Goal: Entertainment & Leisure: Browse casually

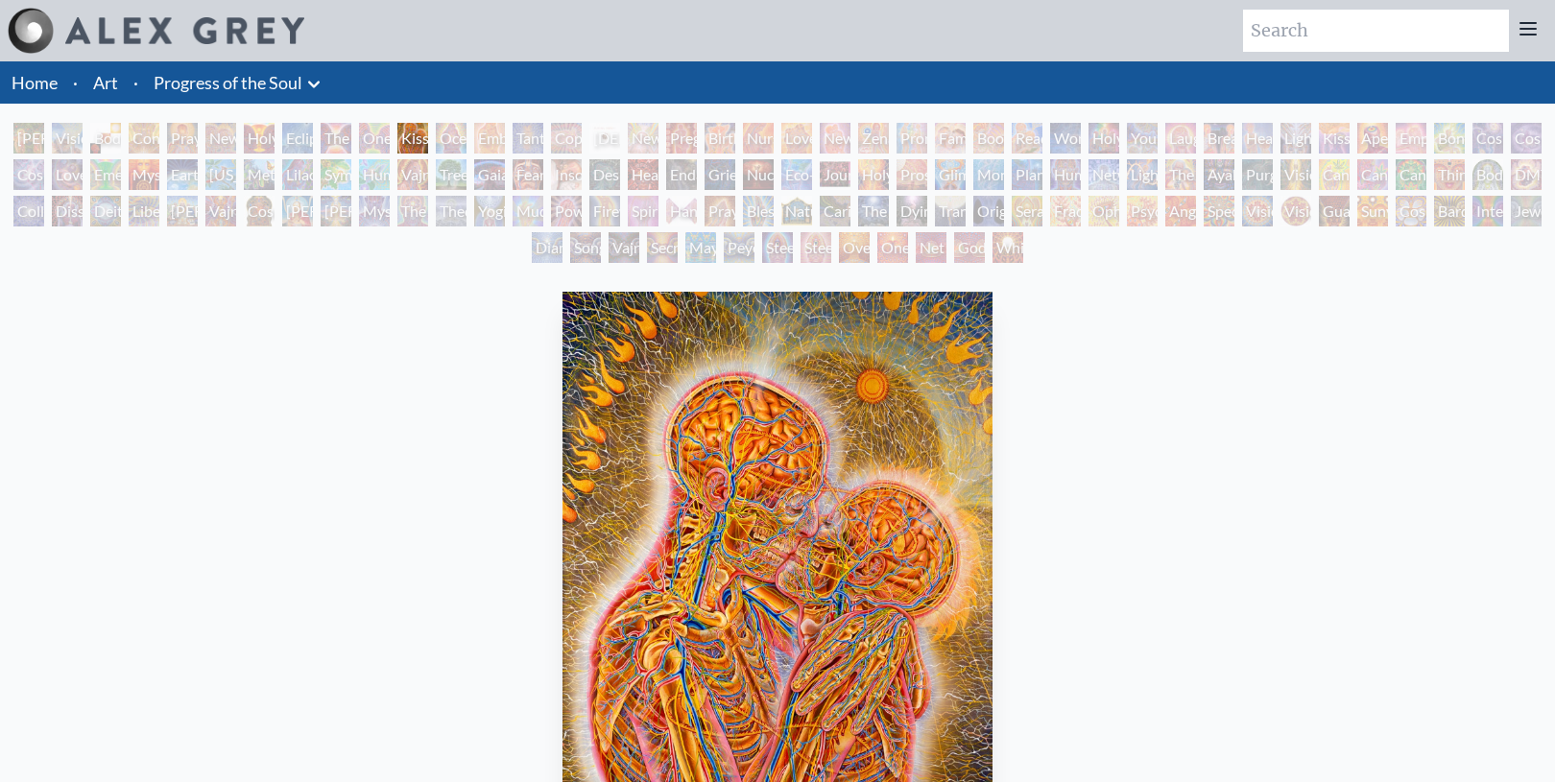
click at [247, 136] on div "[PERSON_NAME] & Eve Visionary Origin of Language Body, Mind, Spirit Contemplati…" at bounding box center [777, 196] width 1555 height 146
click at [235, 138] on div "New Man New Woman" at bounding box center [220, 138] width 31 height 31
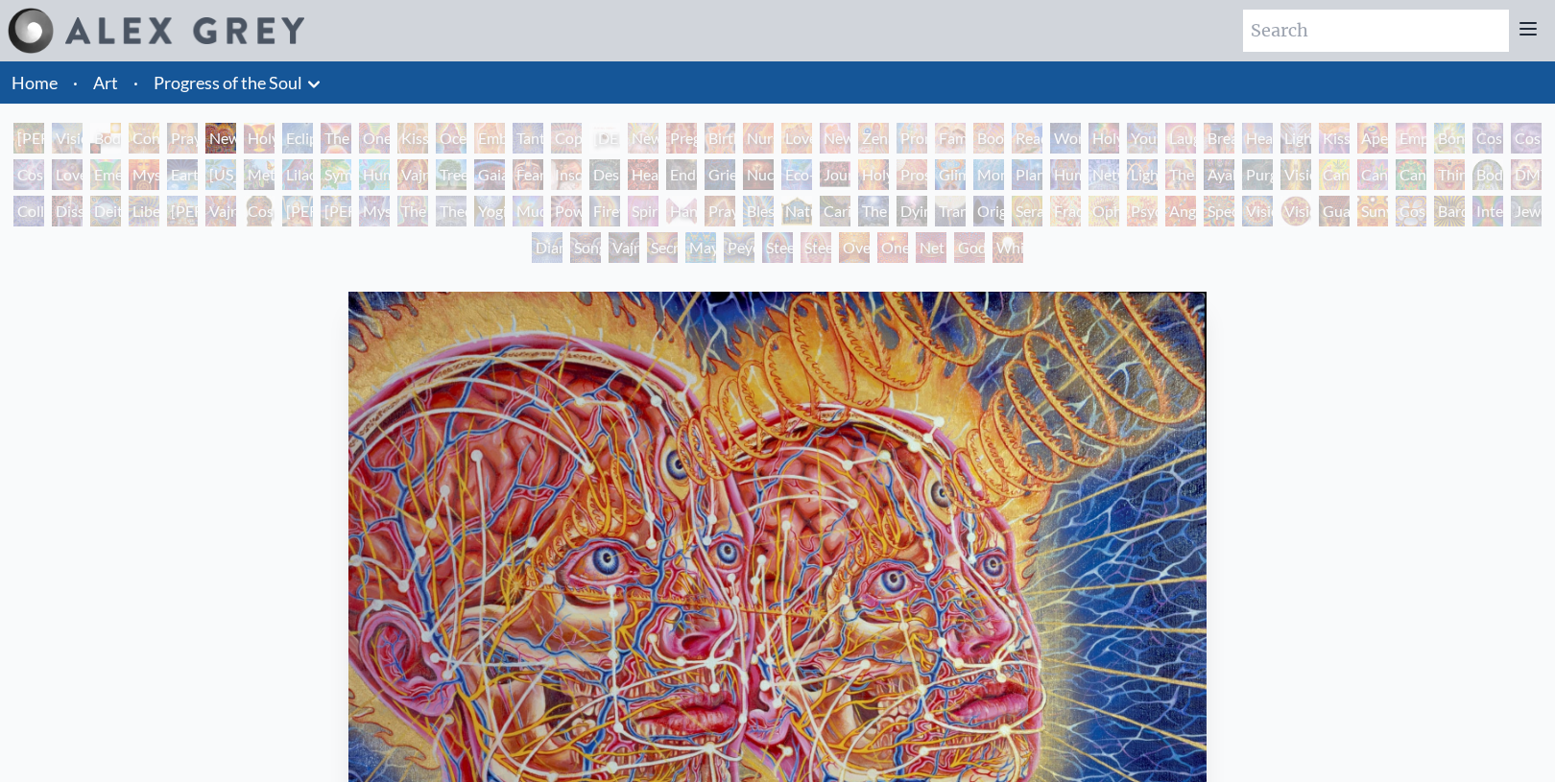
click at [195, 138] on div "Praying" at bounding box center [182, 138] width 31 height 31
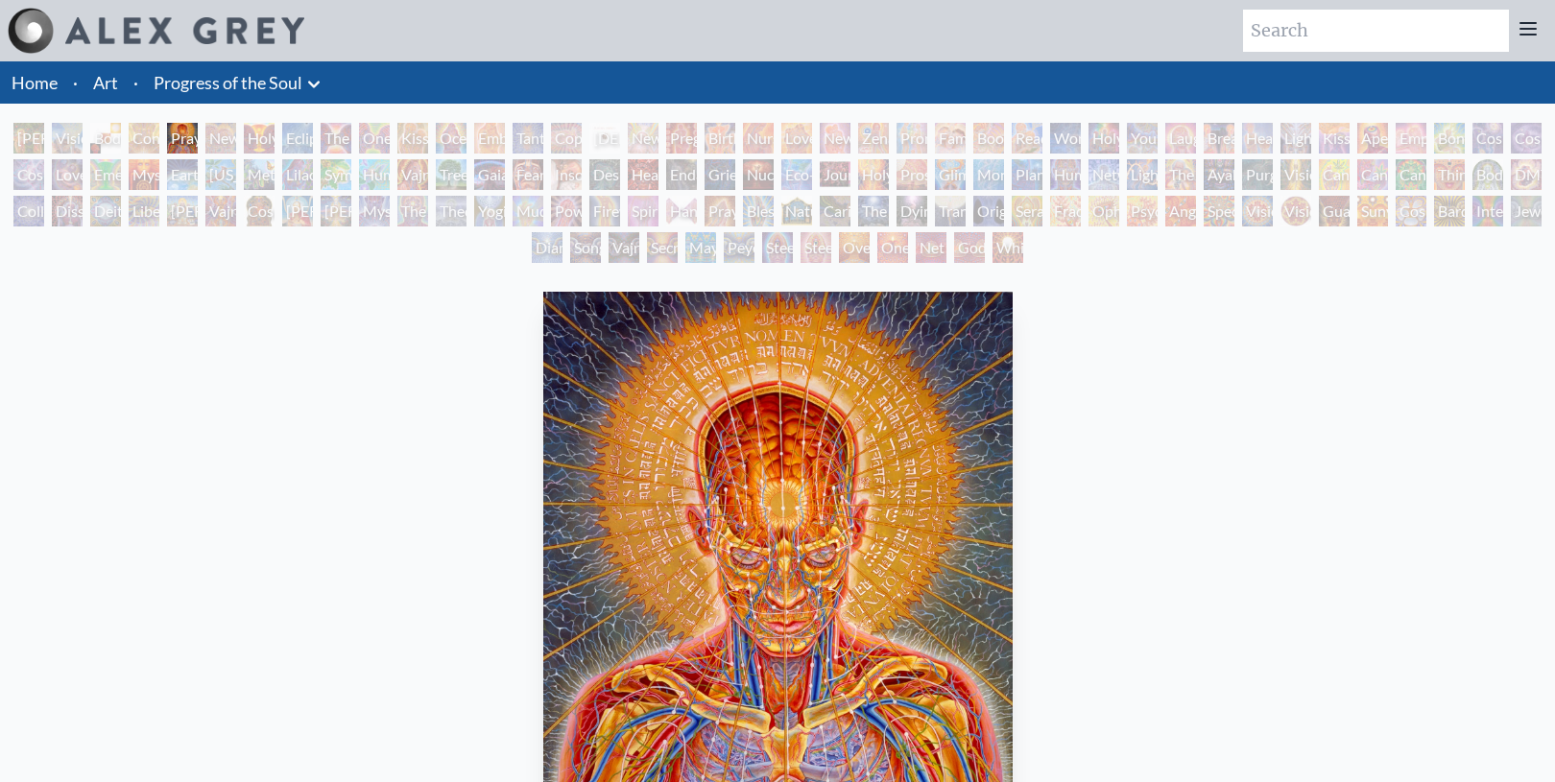
scroll to position [172, 0]
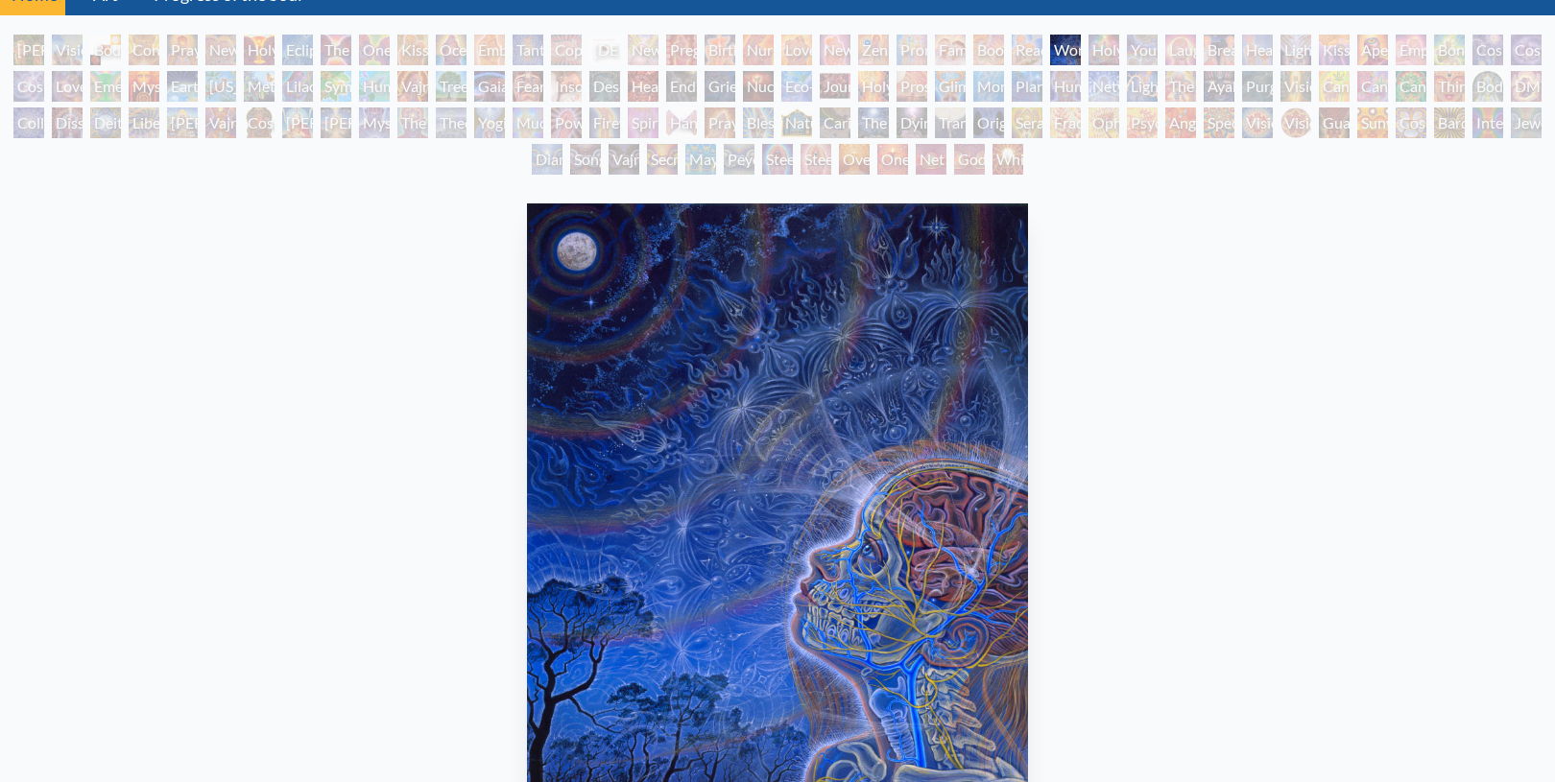
scroll to position [80, 0]
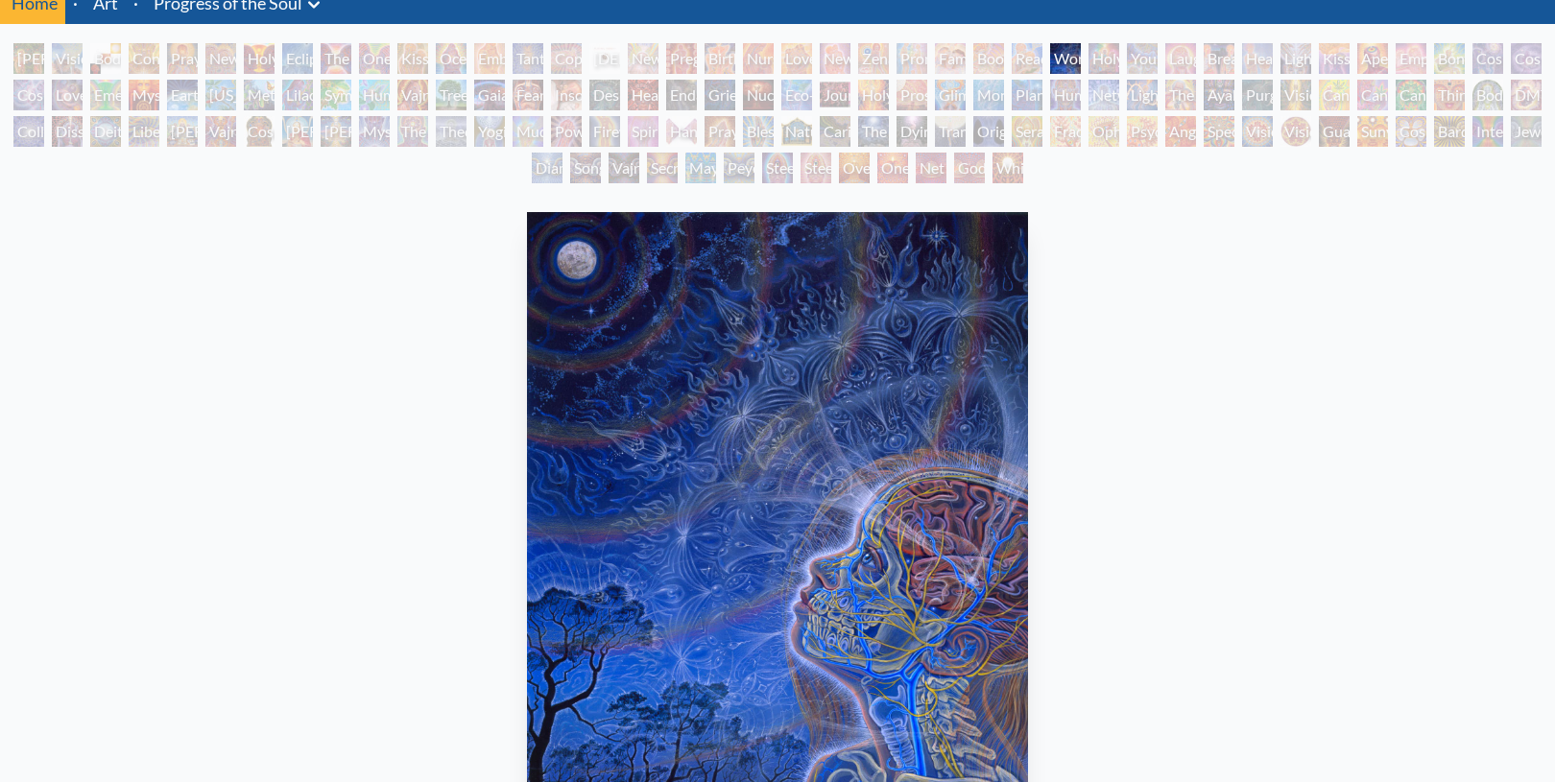
click at [876, 132] on div "The Soul Finds It's Way" at bounding box center [873, 131] width 31 height 31
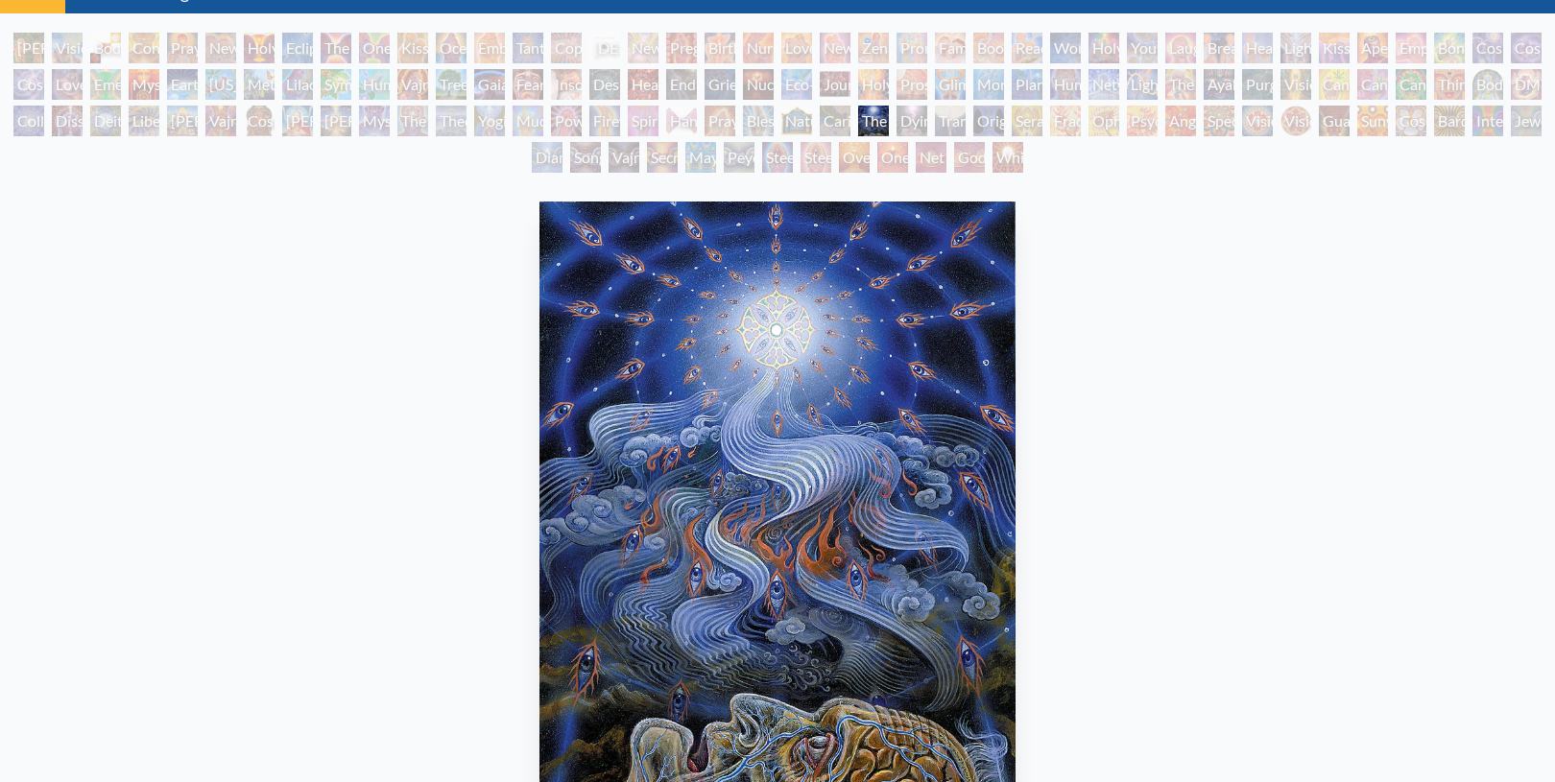
scroll to position [92, 0]
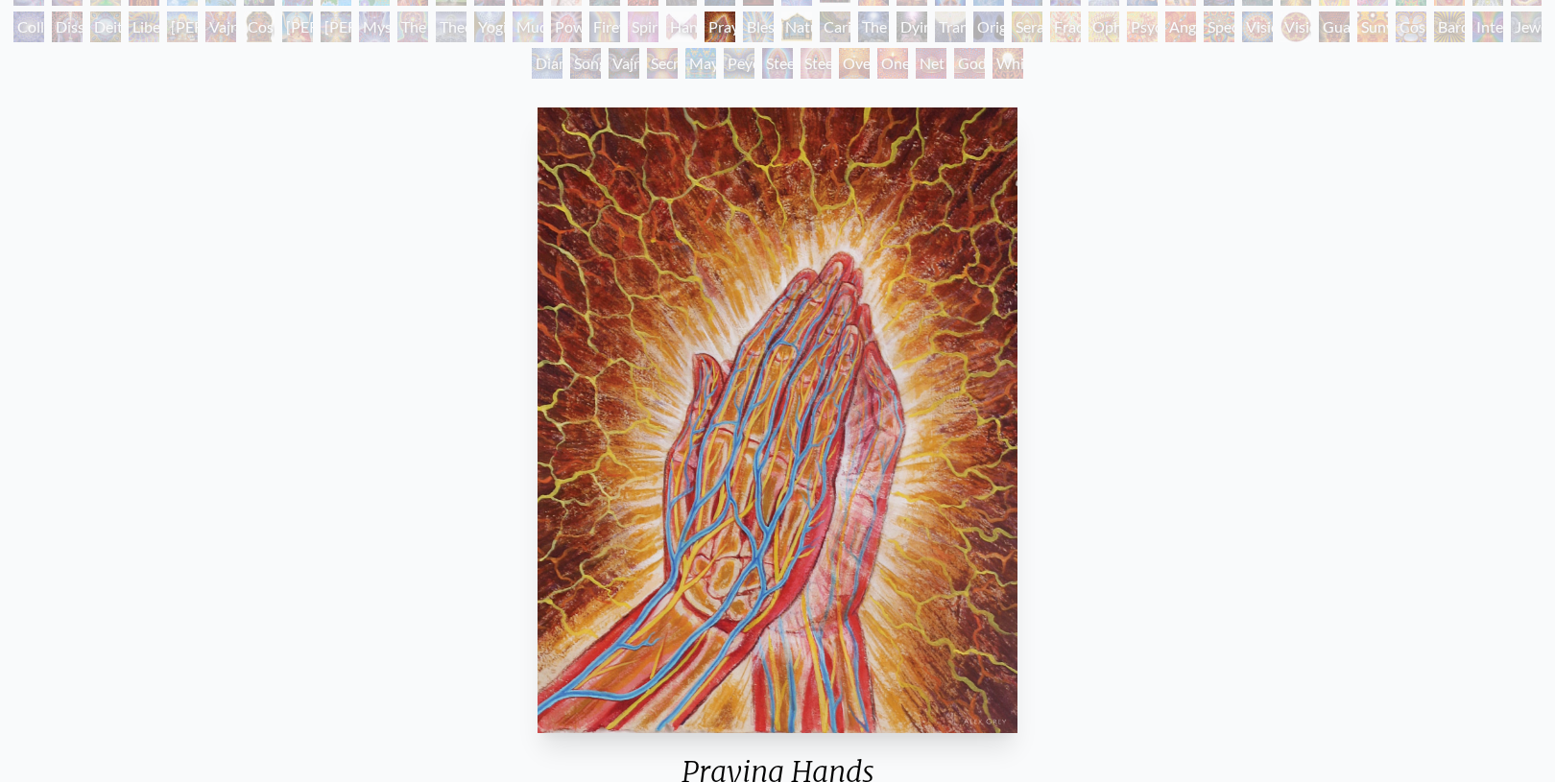
scroll to position [183, 0]
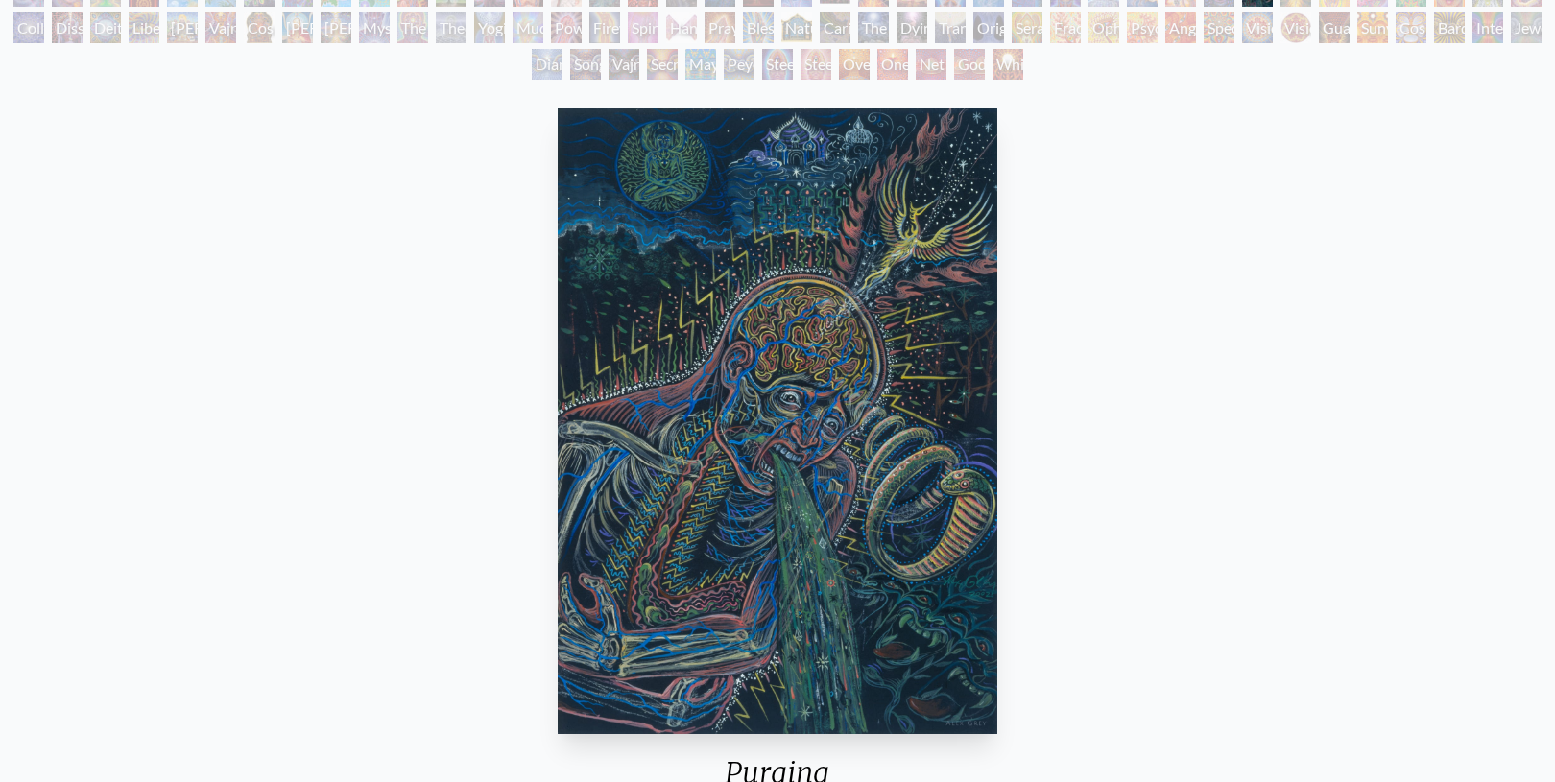
scroll to position [38, 0]
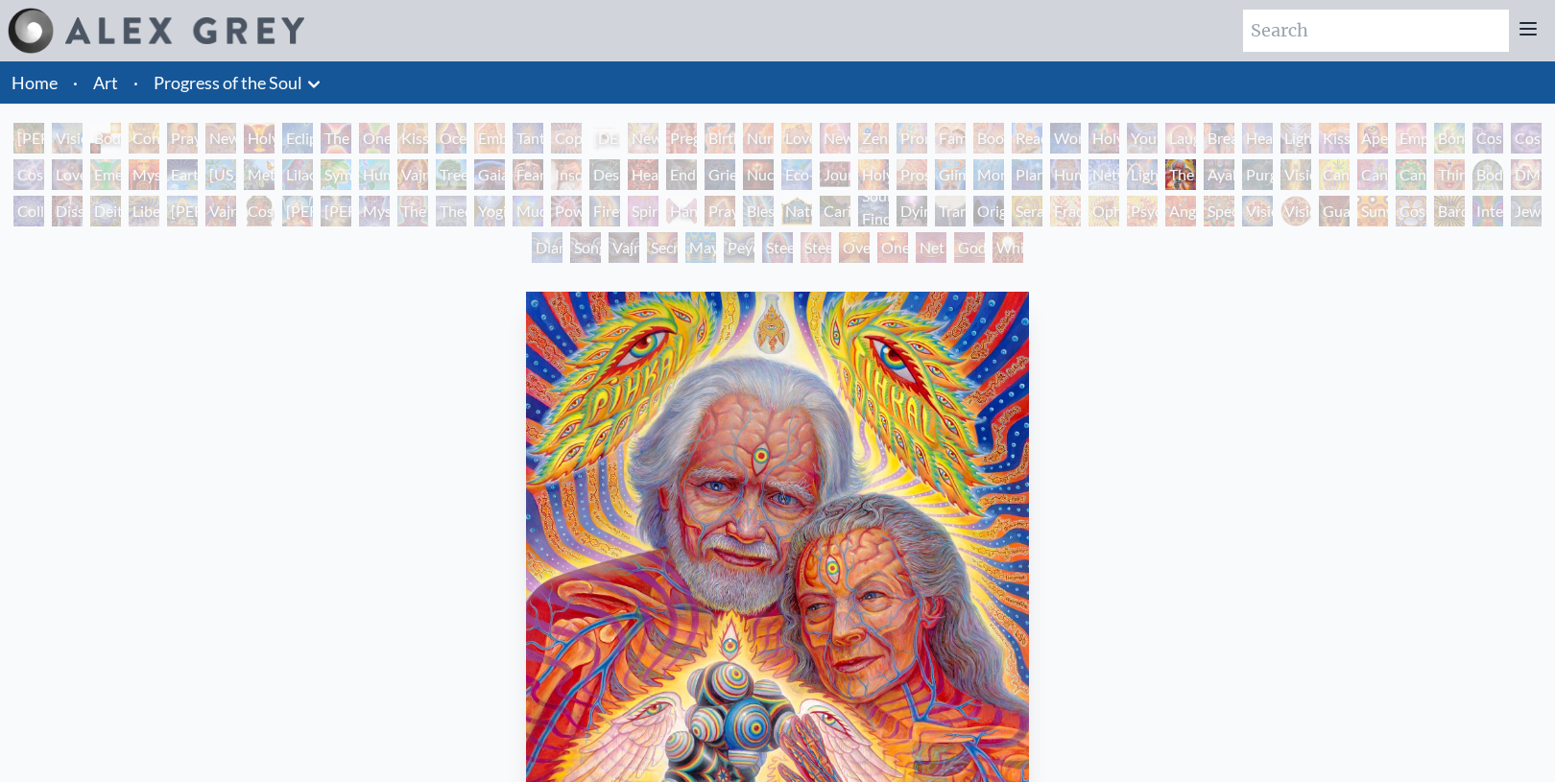
click at [1348, 172] on div "Cannabis Mudra" at bounding box center [1334, 174] width 31 height 31
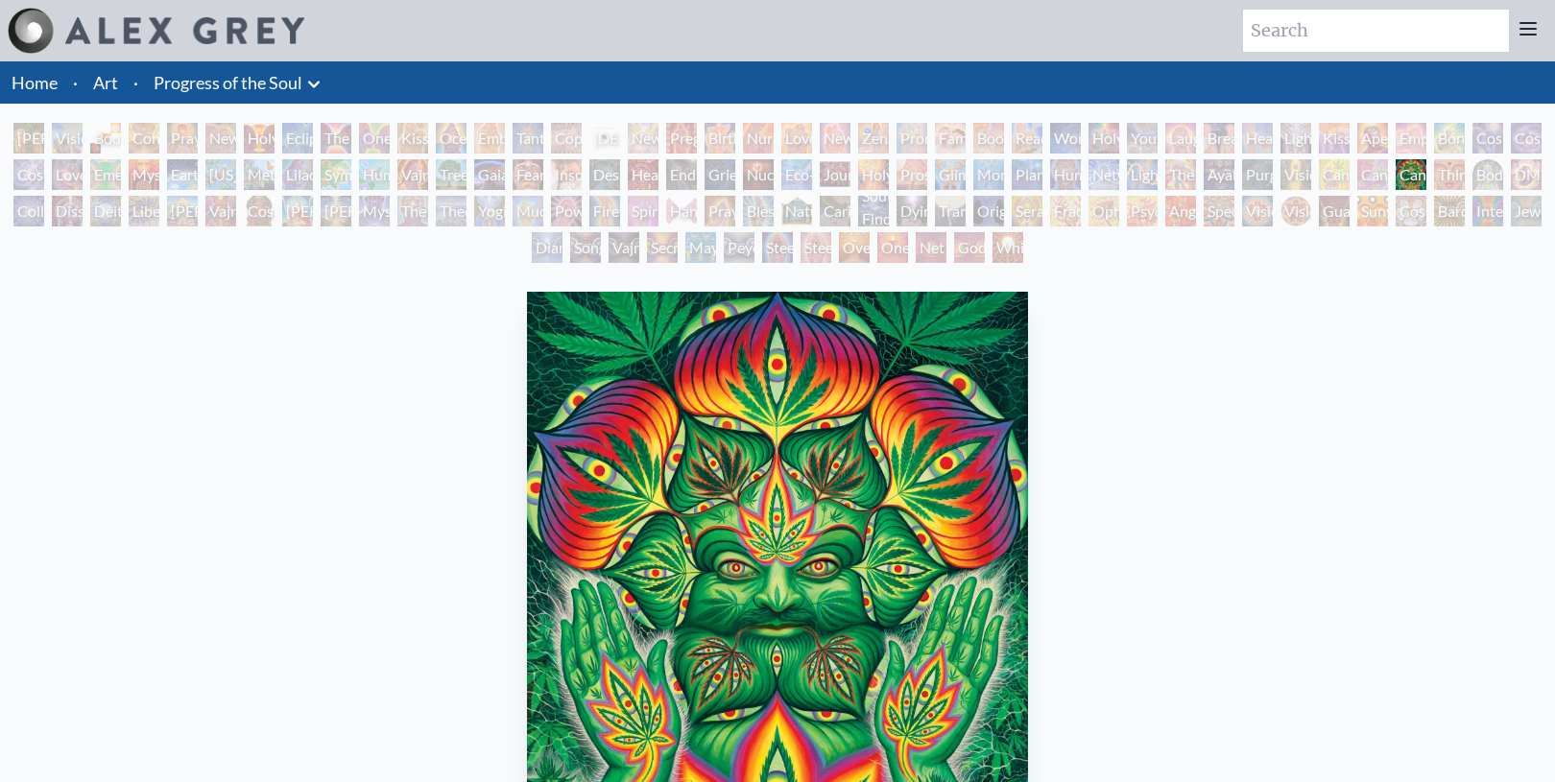
click at [1388, 139] on div "Aperture" at bounding box center [1372, 138] width 31 height 31
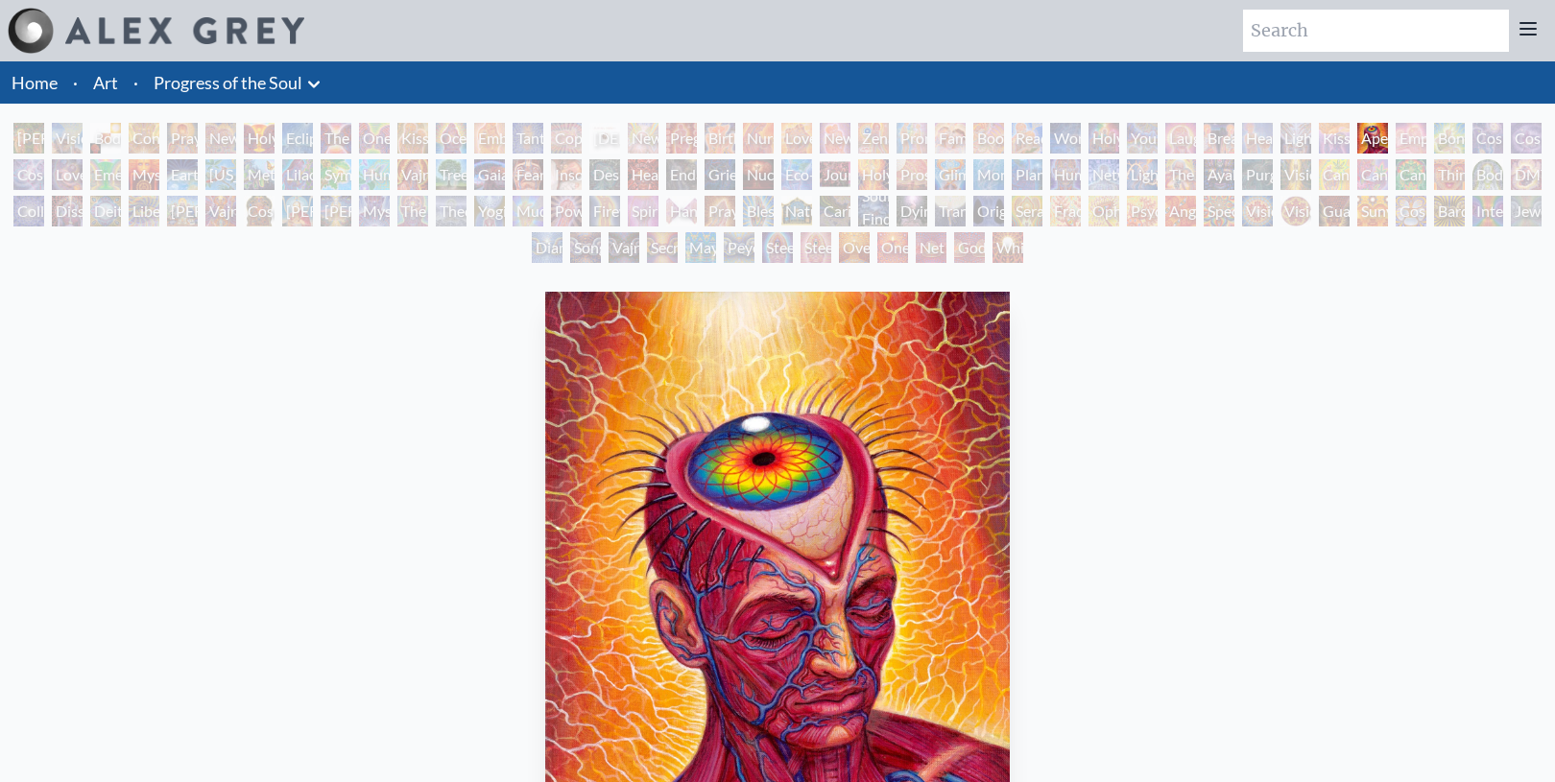
scroll to position [6, 0]
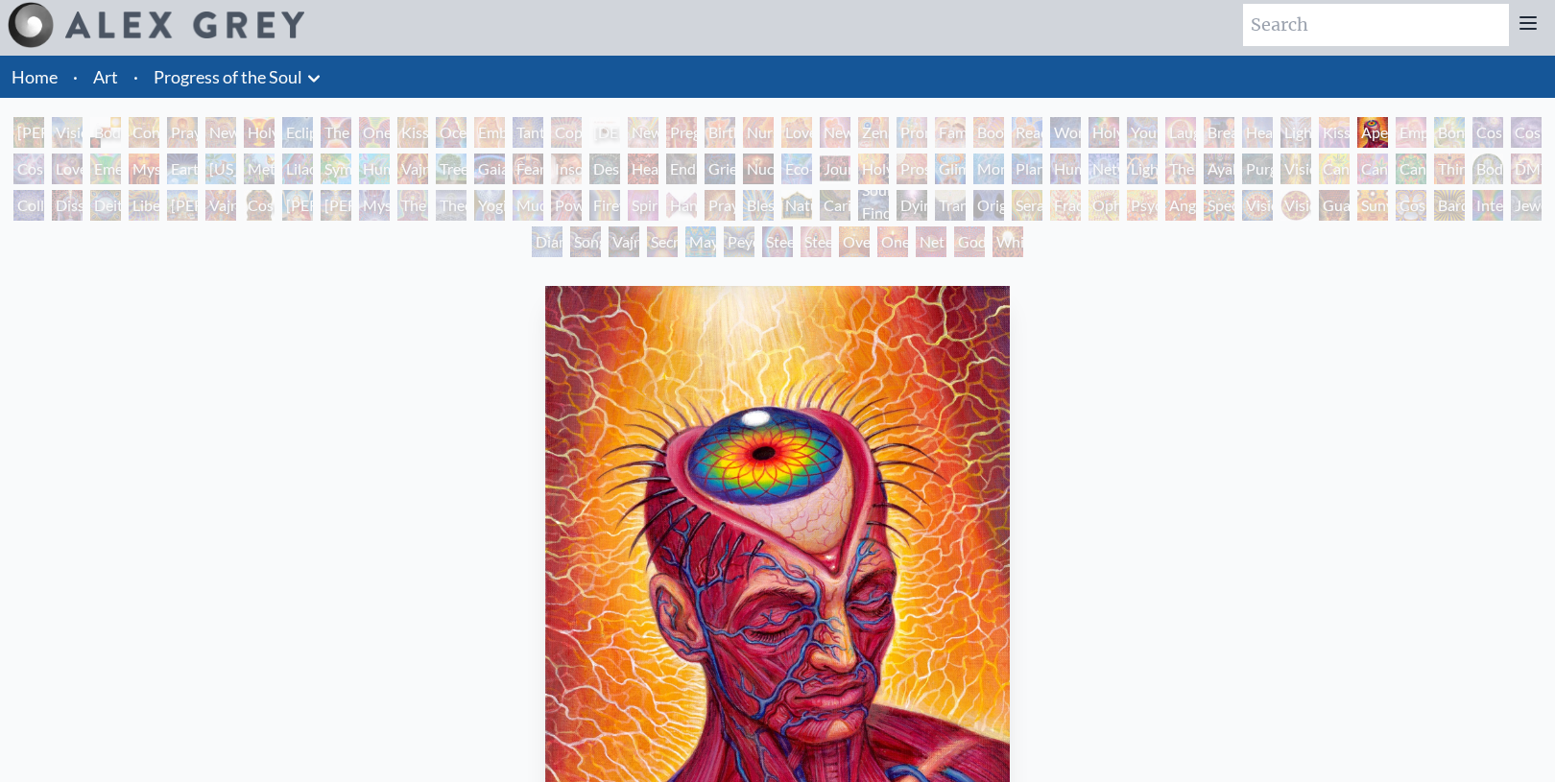
click at [853, 256] on div "Oversoul" at bounding box center [854, 242] width 31 height 31
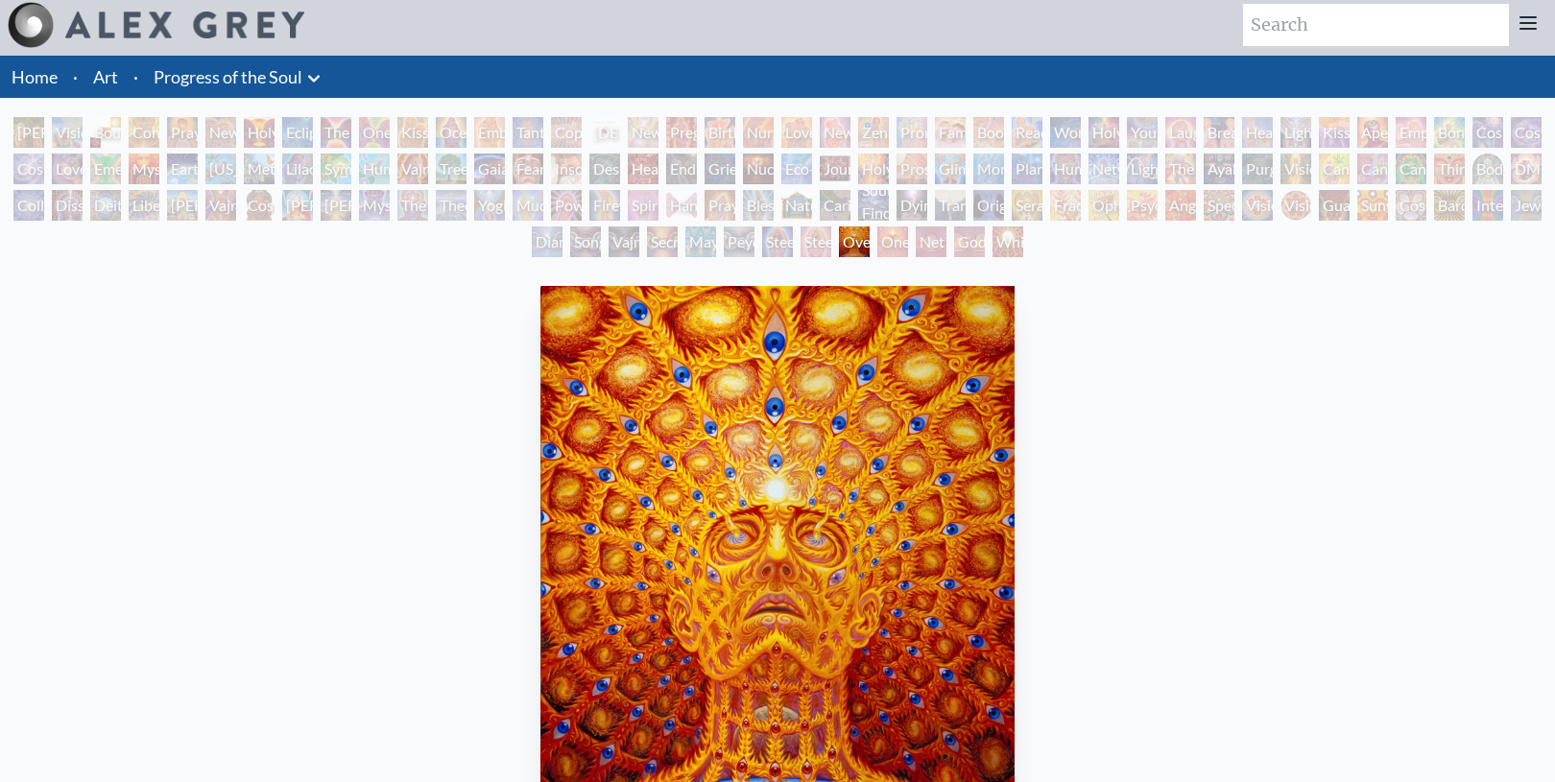
click at [1299, 163] on div "Vision Tree" at bounding box center [1296, 169] width 31 height 31
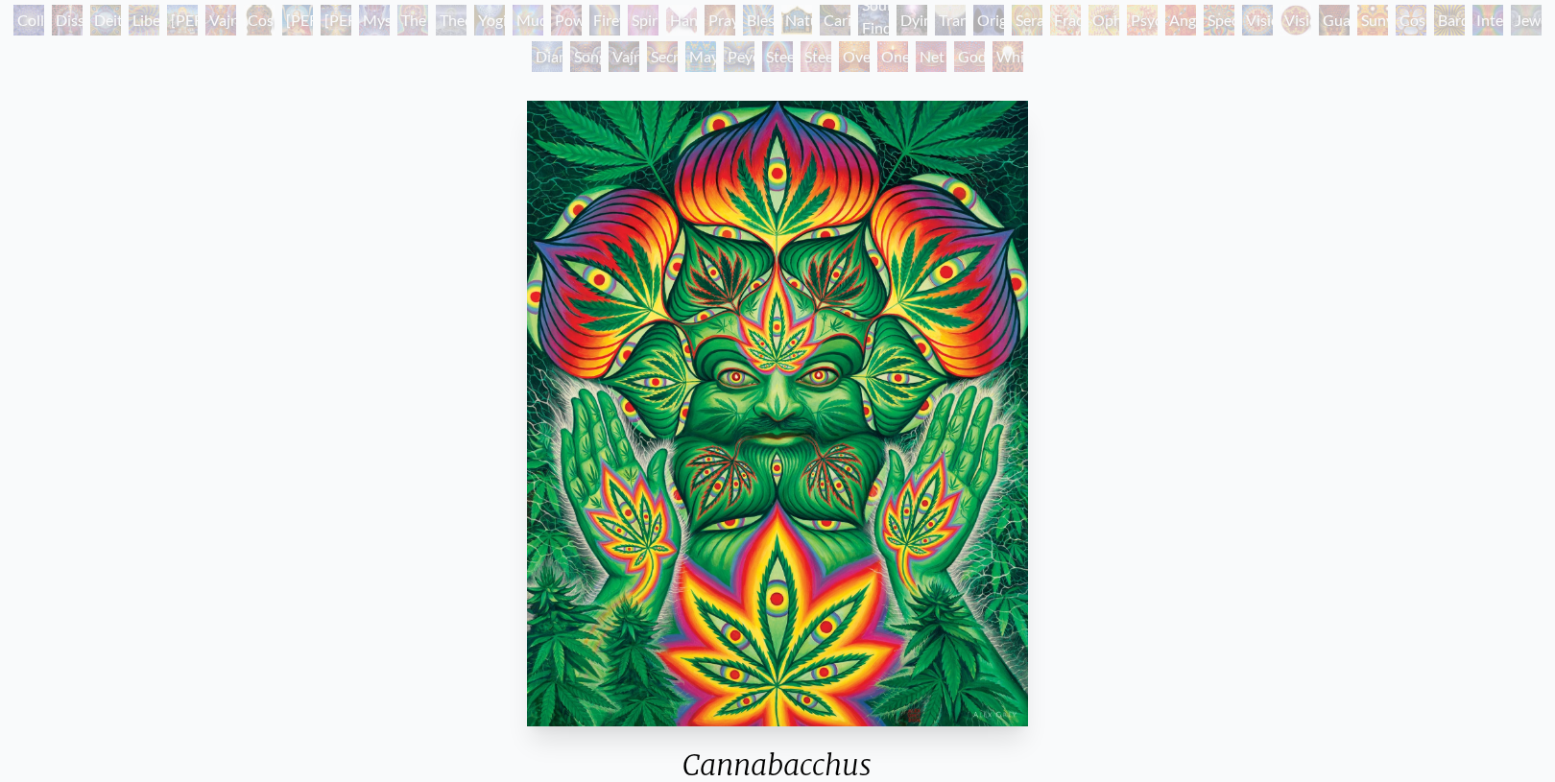
scroll to position [192, 0]
